Goal: Information Seeking & Learning: Learn about a topic

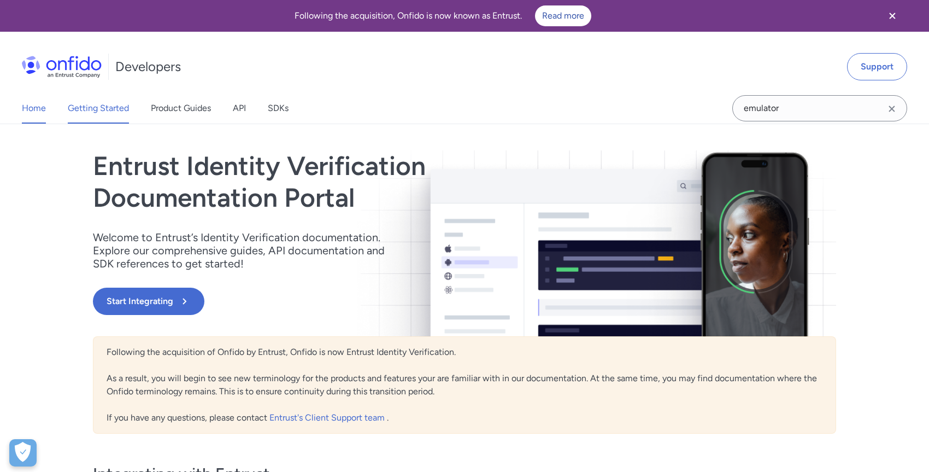
click at [119, 114] on link "Getting Started" at bounding box center [98, 108] width 61 height 31
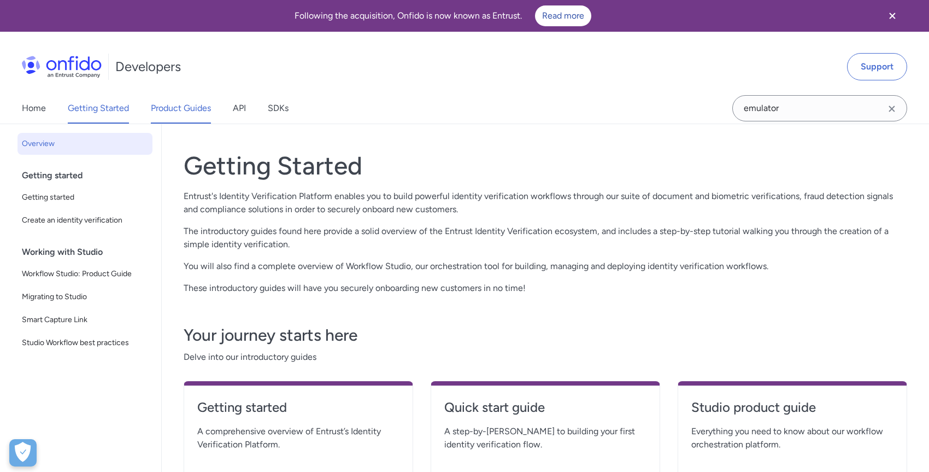
click at [183, 114] on link "Product Guides" at bounding box center [181, 108] width 60 height 31
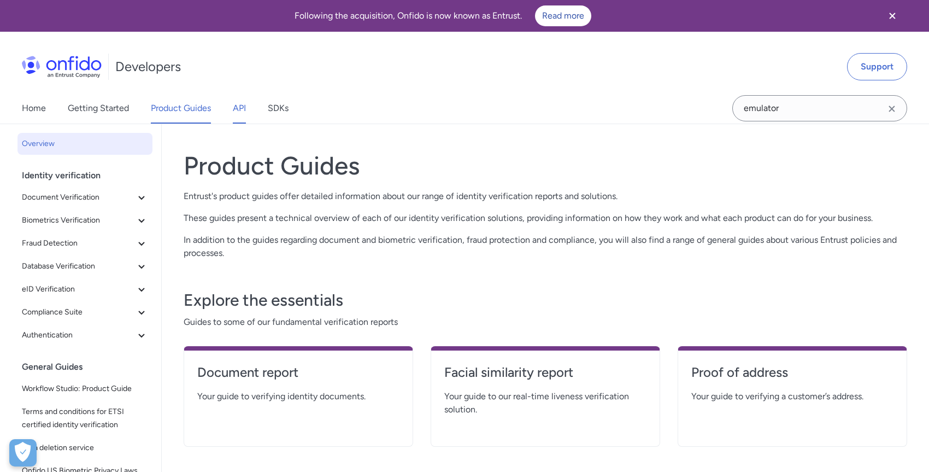
click at [246, 108] on link "API" at bounding box center [239, 108] width 13 height 31
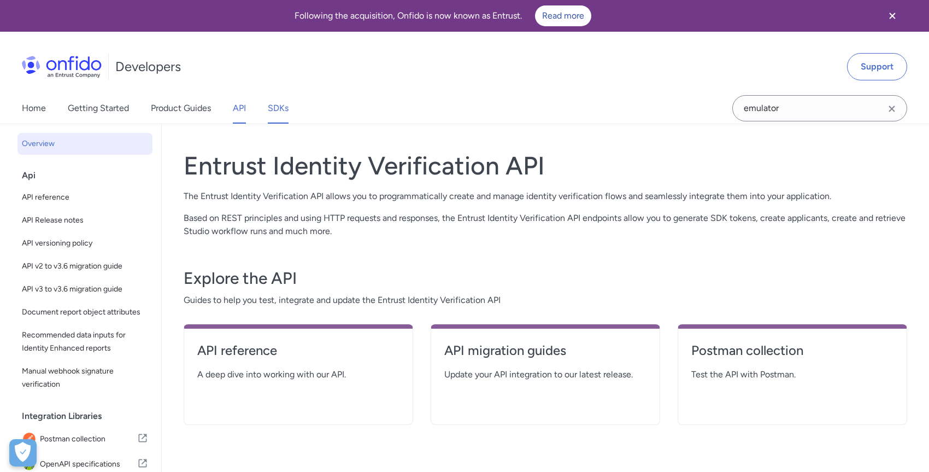
click at [285, 109] on link "SDKs" at bounding box center [278, 108] width 21 height 31
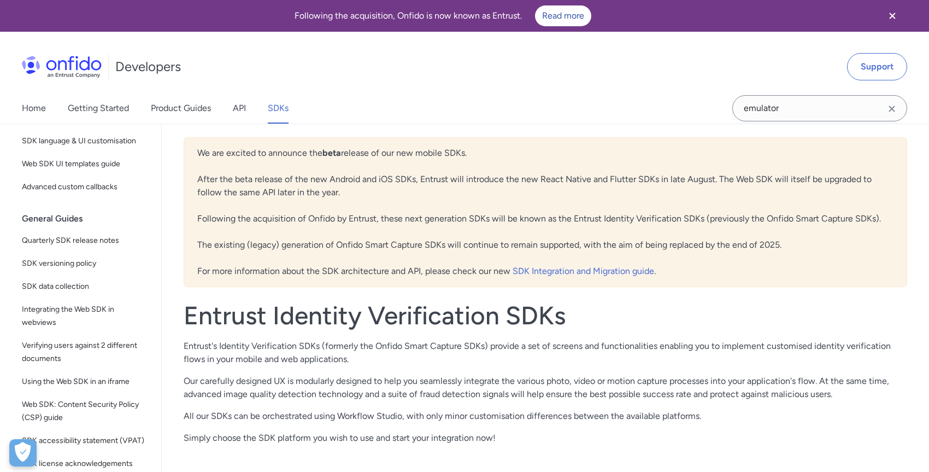
scroll to position [307, 0]
